Goal: Share content: Share content

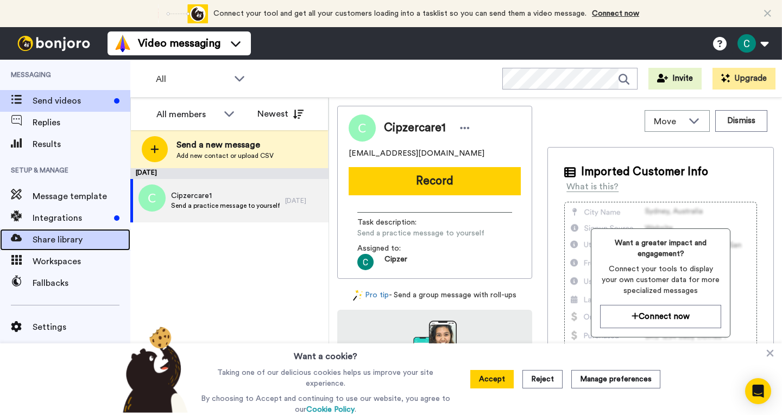
click at [71, 246] on span "Share library" at bounding box center [82, 239] width 98 height 13
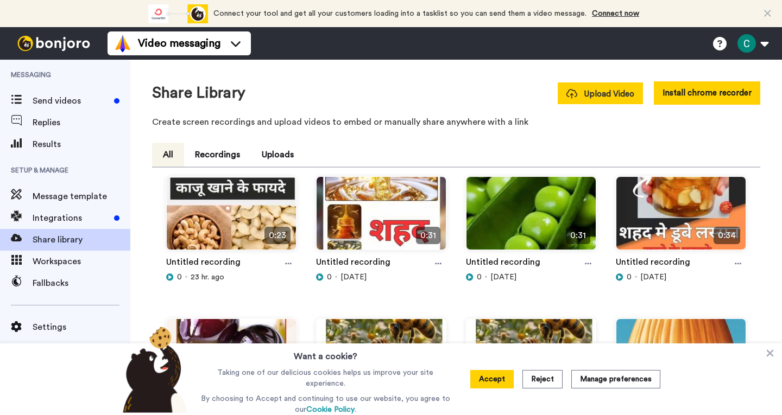
click at [605, 94] on span "Upload Video" at bounding box center [600, 94] width 68 height 11
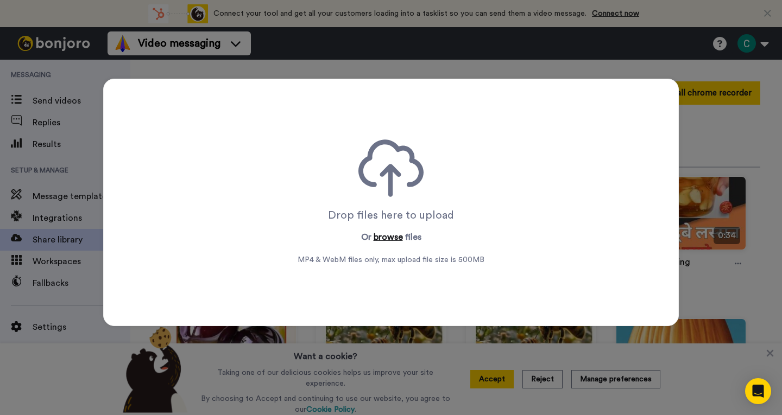
click at [380, 236] on button "browse" at bounding box center [388, 237] width 29 height 13
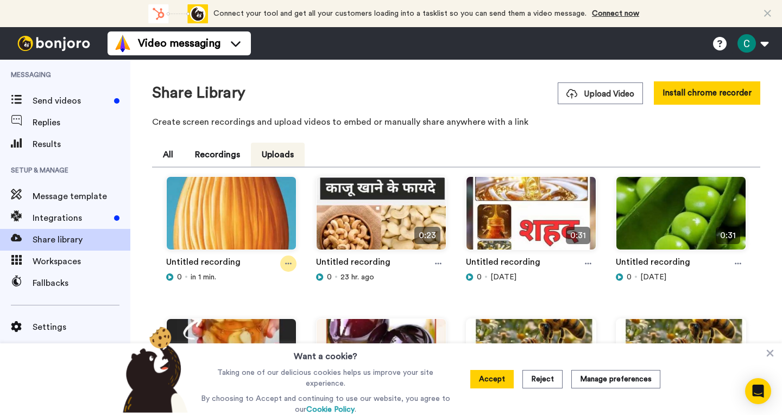
click at [289, 262] on icon at bounding box center [288, 264] width 7 height 8
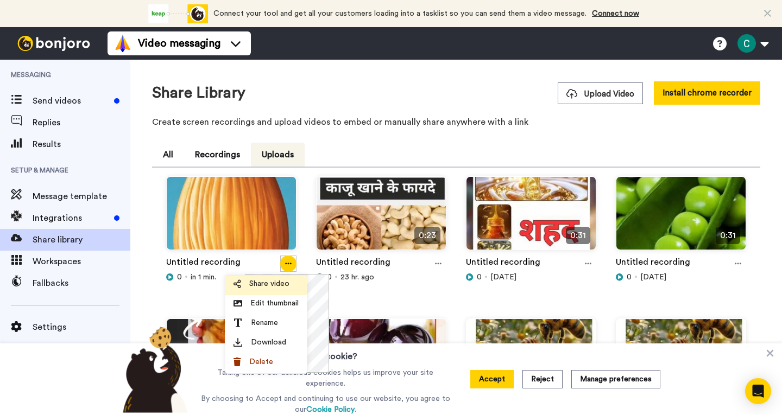
click at [263, 290] on li "Share video" at bounding box center [265, 286] width 81 height 20
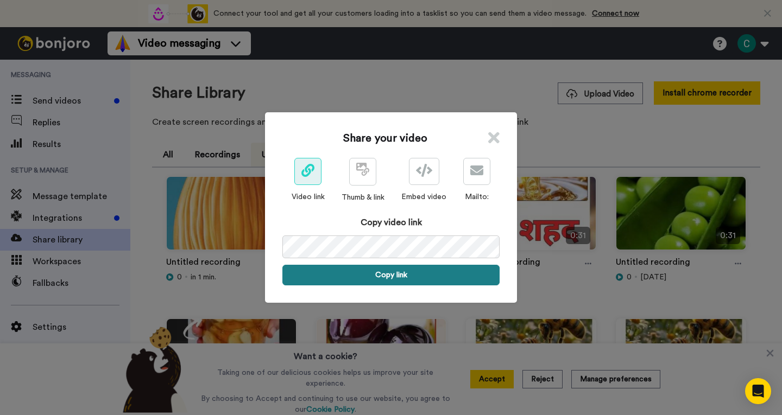
click at [401, 276] on button "Copy link" at bounding box center [390, 275] width 217 height 21
